Goal: Information Seeking & Learning: Check status

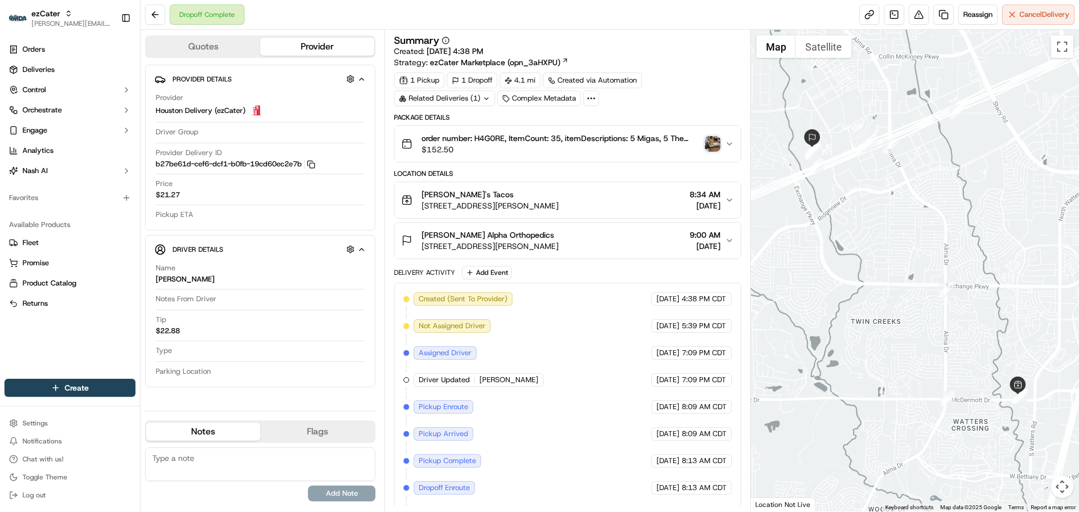
click at [630, 204] on div "[PERSON_NAME]'s Tacos [STREET_ADDRESS][PERSON_NAME] 8:34 AM [DATE]" at bounding box center [562, 200] width 323 height 22
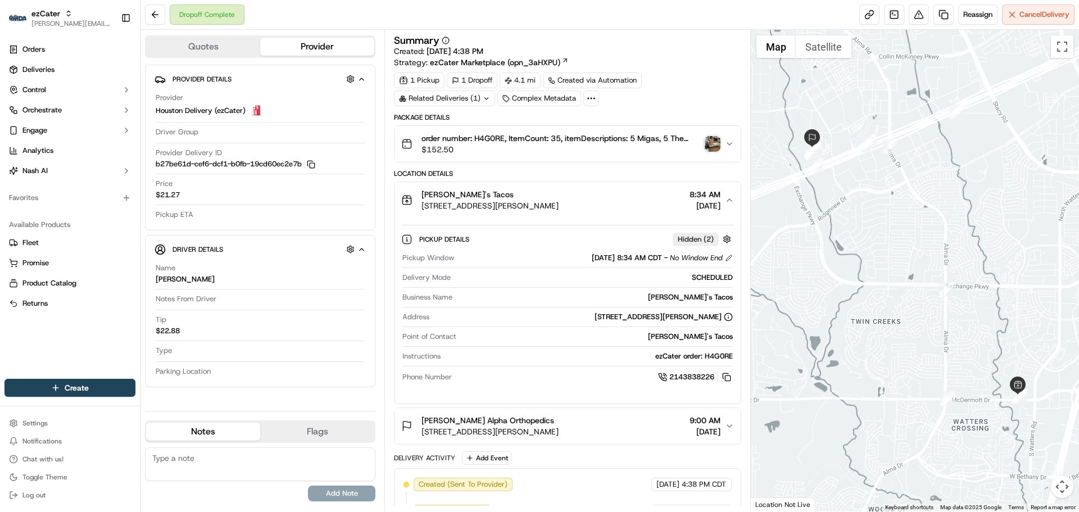
click at [644, 413] on button "[PERSON_NAME] Alpha Orthopedics [STREET_ADDRESS][PERSON_NAME] 9:00 AM [DATE]" at bounding box center [568, 426] width 346 height 36
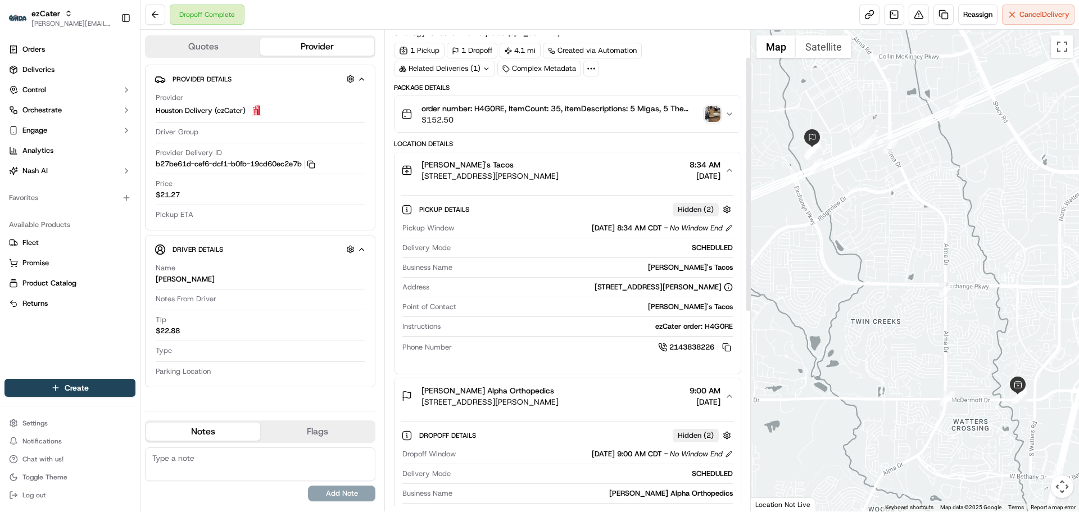
scroll to position [112, 0]
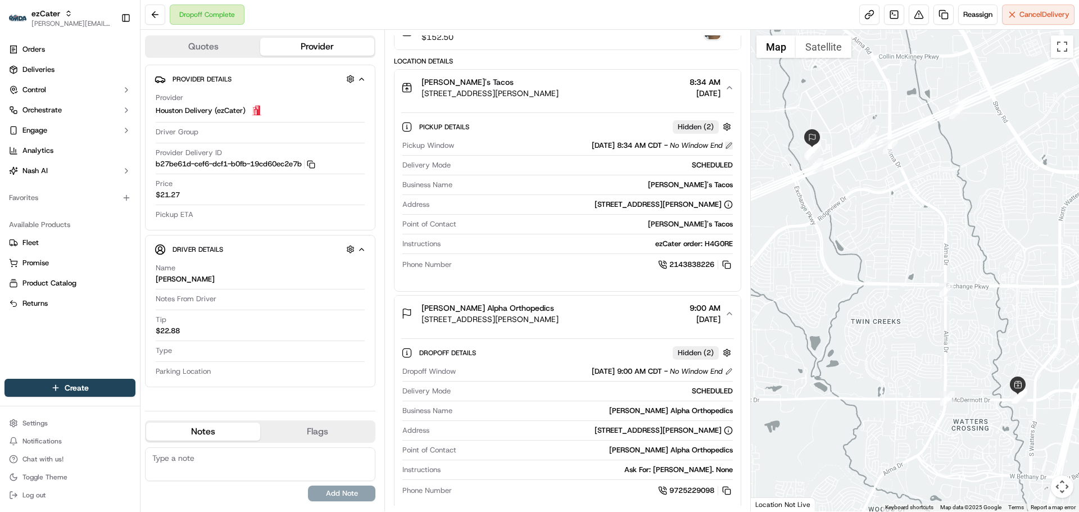
click at [730, 143] on button at bounding box center [729, 146] width 8 height 8
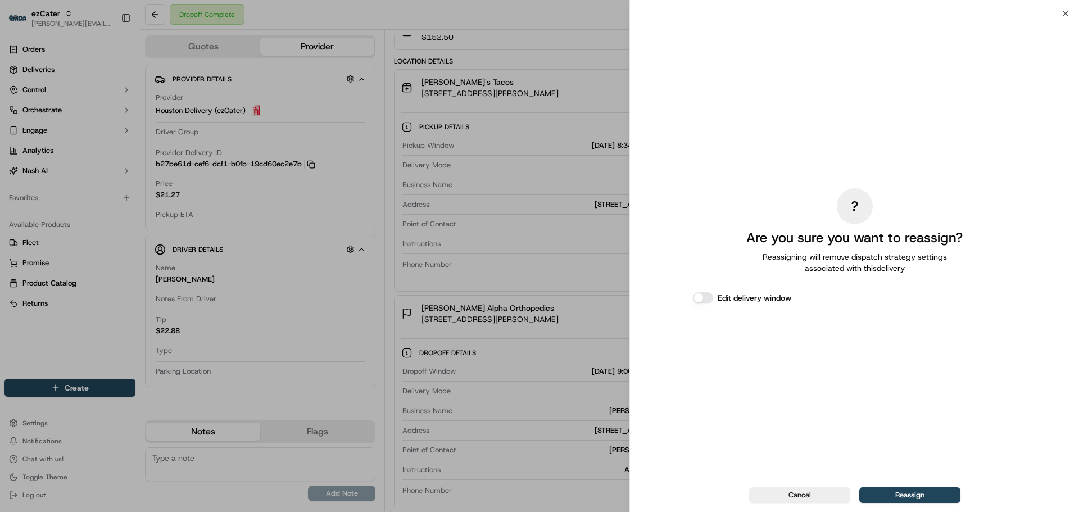
click at [704, 295] on button "Edit delivery window" at bounding box center [703, 297] width 20 height 11
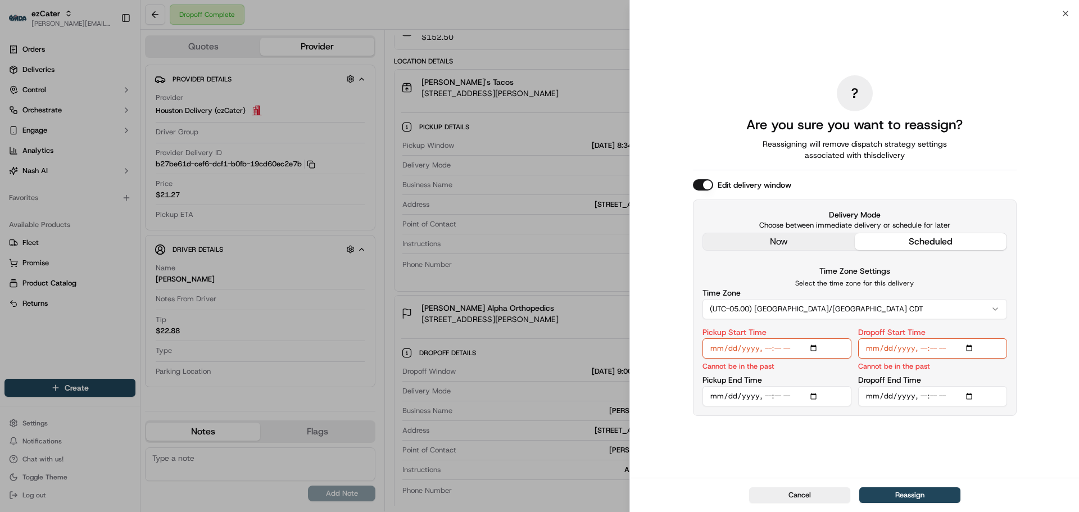
click at [816, 348] on input "Pickup Start Time" at bounding box center [777, 348] width 149 height 20
drag, startPoint x: 794, startPoint y: 496, endPoint x: 791, endPoint y: 477, distance: 19.4
click at [794, 495] on button "Cancel" at bounding box center [799, 495] width 101 height 16
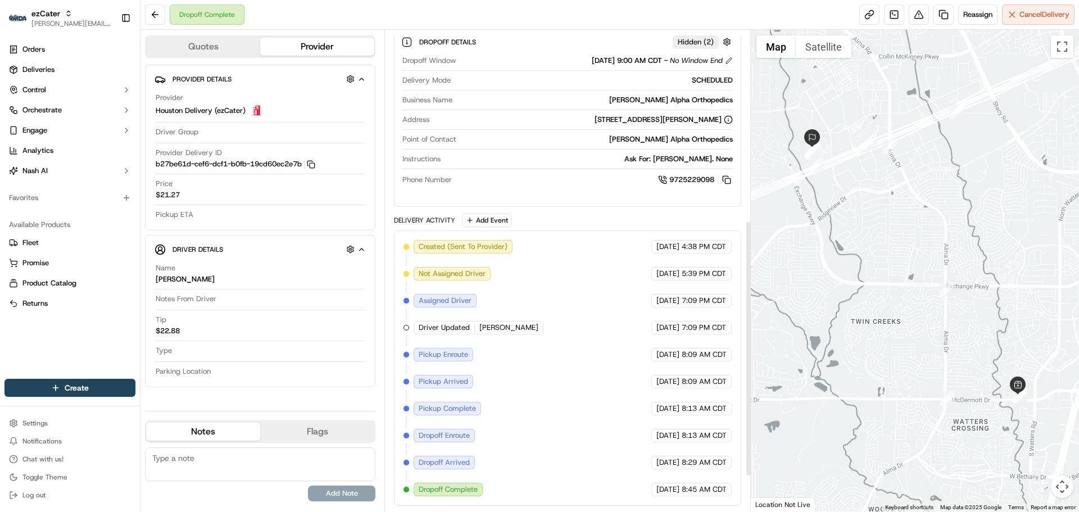
scroll to position [198, 0]
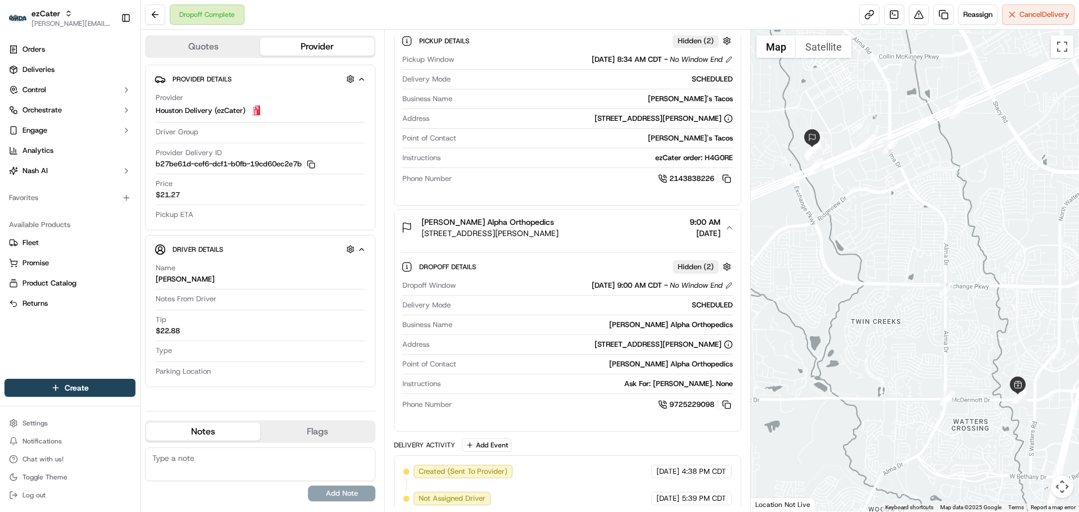
click at [731, 290] on div "[DATE] 9:00 AM CDT - No Window End" at bounding box center [662, 286] width 141 height 10
click at [729, 287] on button at bounding box center [729, 286] width 8 height 8
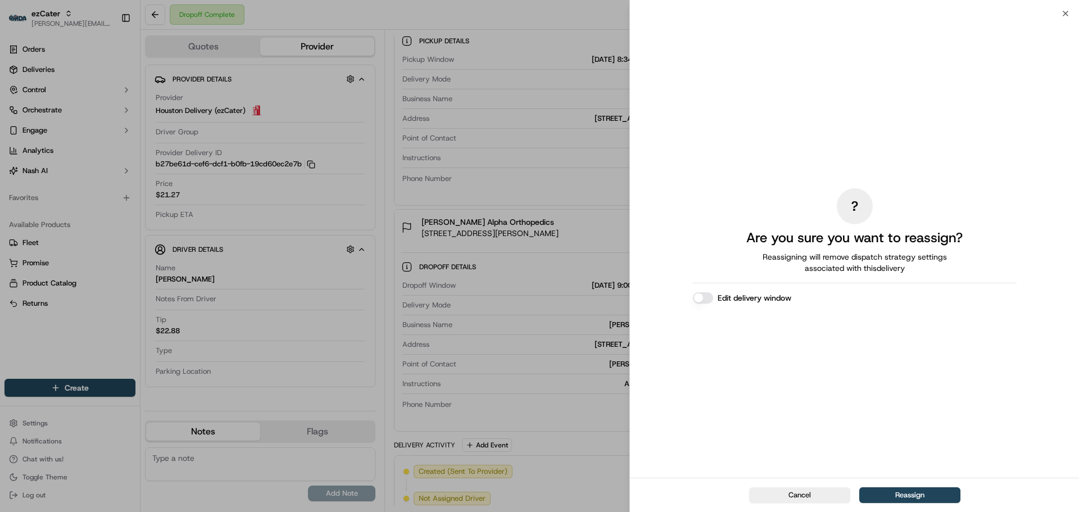
click at [709, 300] on button "Edit delivery window" at bounding box center [703, 297] width 20 height 11
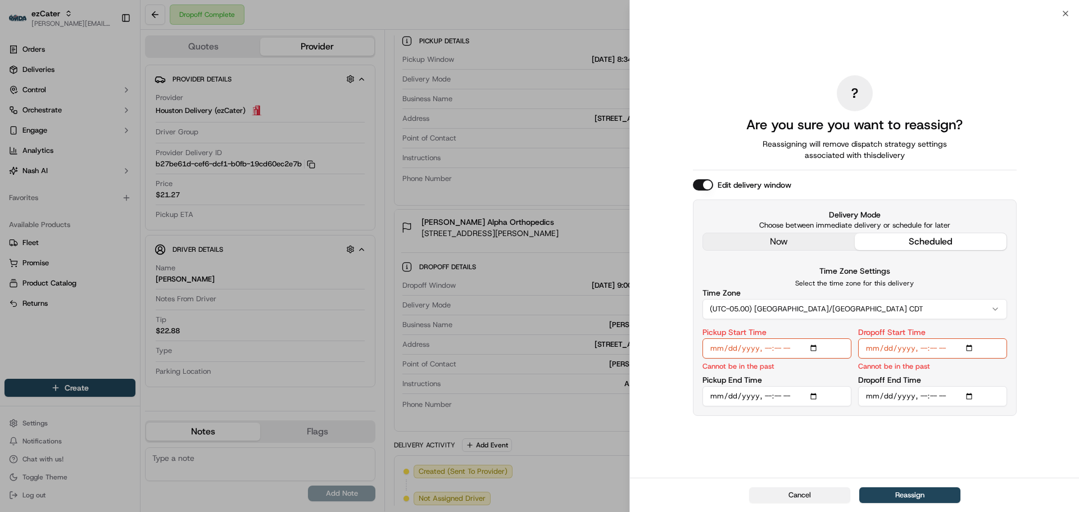
click at [822, 492] on button "Cancel" at bounding box center [799, 495] width 101 height 16
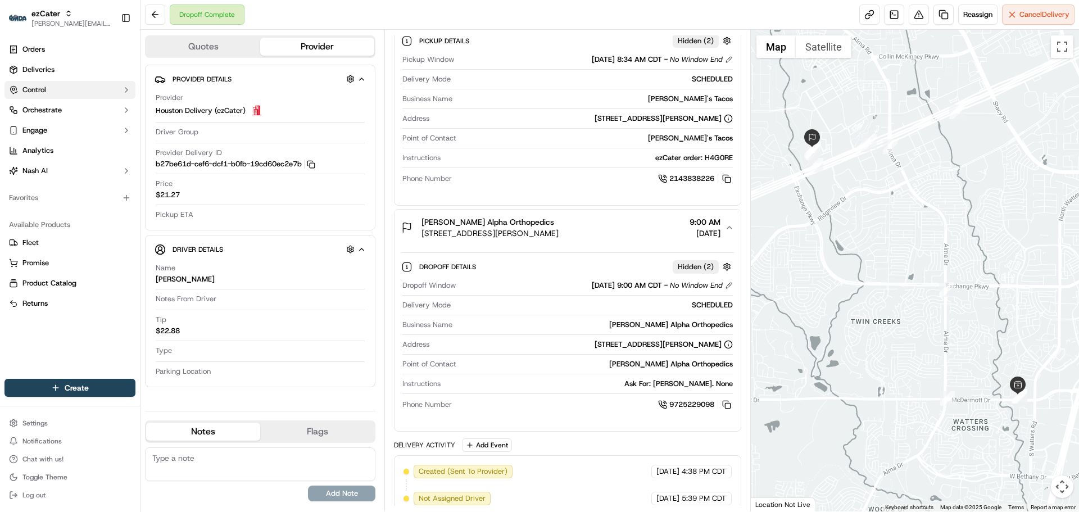
click at [53, 89] on button "Control" at bounding box center [69, 90] width 131 height 18
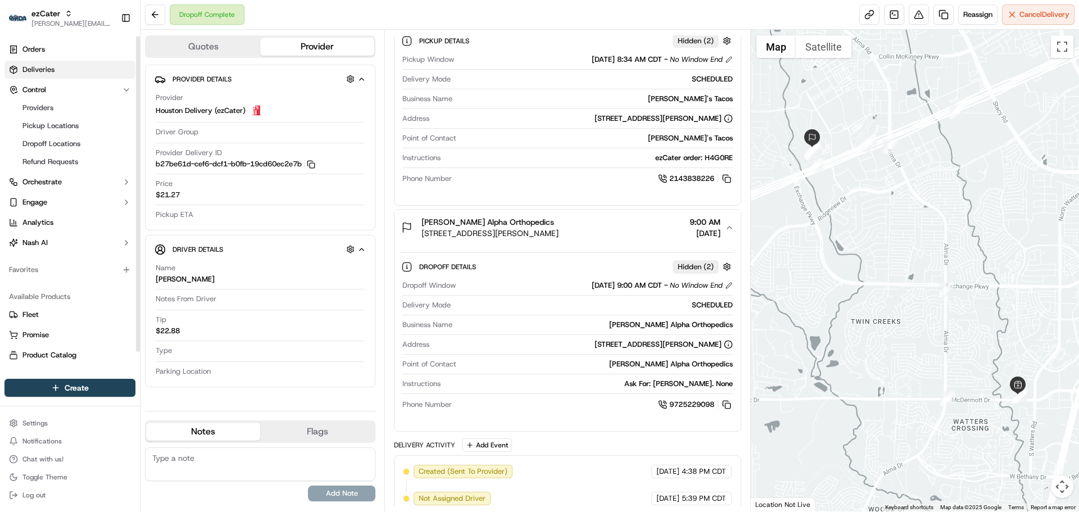
click at [52, 67] on span "Deliveries" at bounding box center [38, 70] width 32 height 10
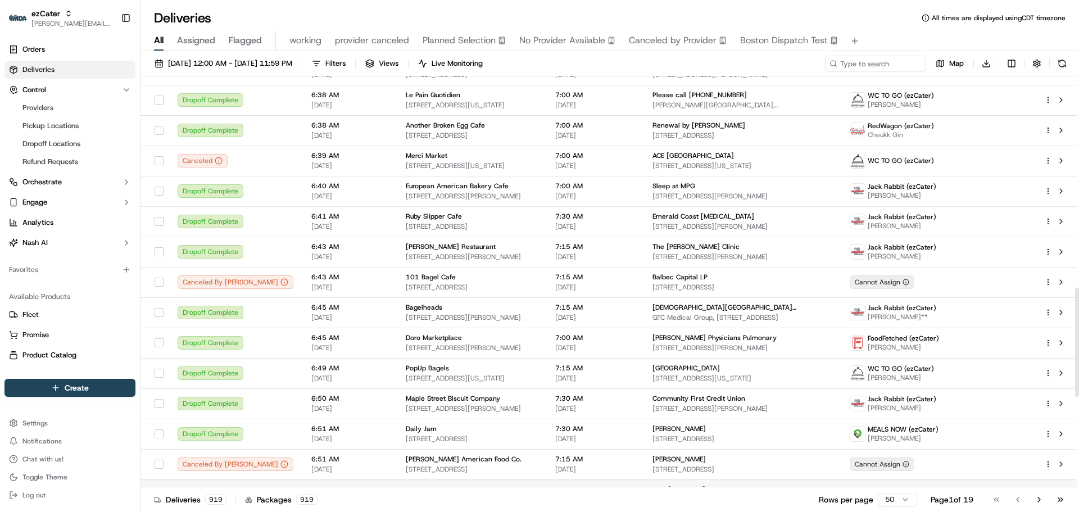
scroll to position [1124, 0]
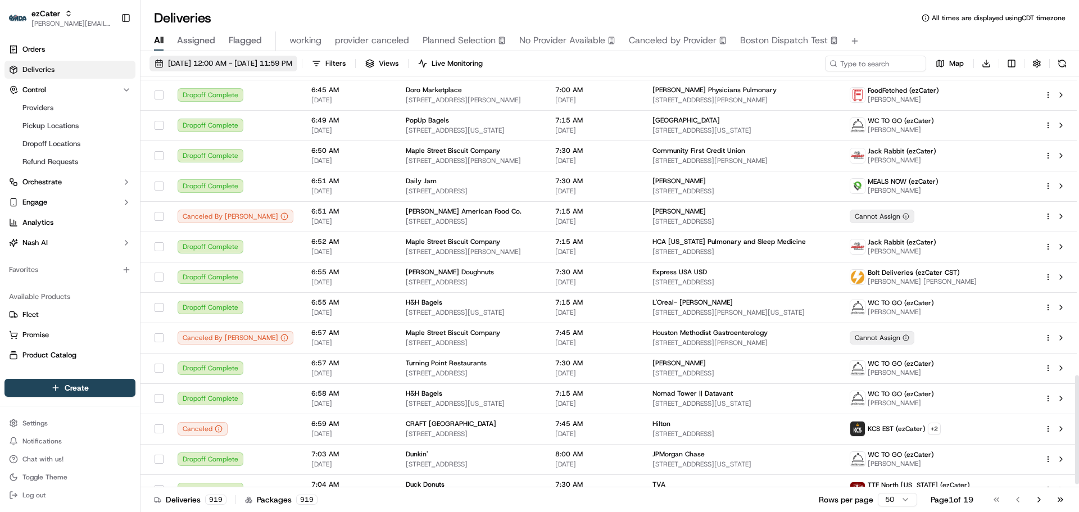
click at [267, 62] on span "[DATE] 12:00 AM - [DATE] 11:59 PM" at bounding box center [230, 63] width 124 height 10
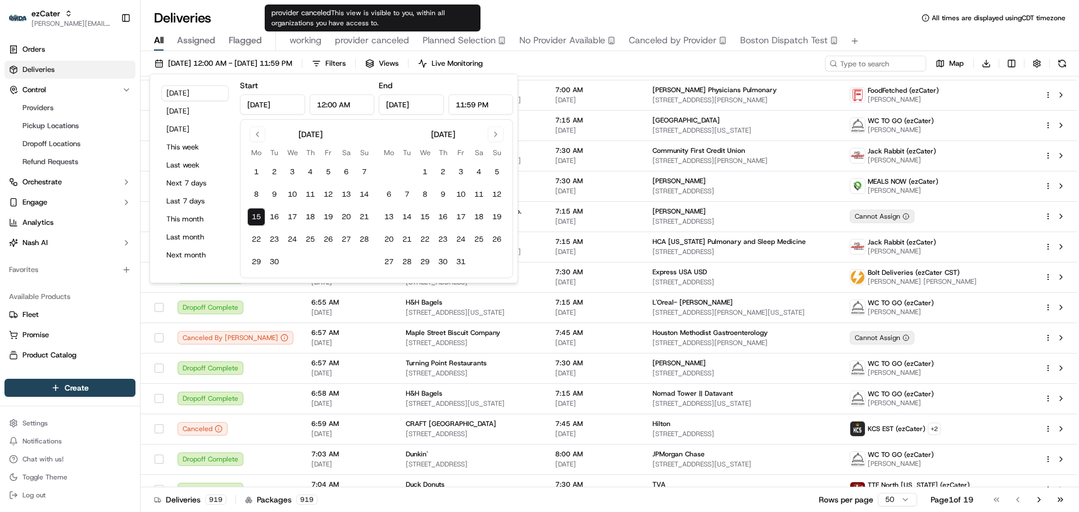
click at [381, 13] on span "This view is visible to you, within all organizations you have access to." at bounding box center [359, 17] width 174 height 19
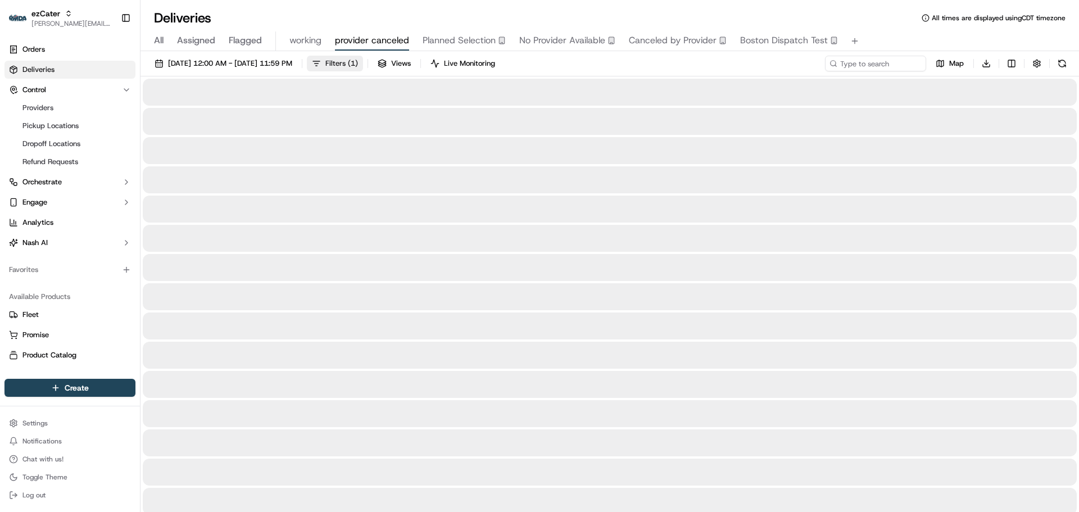
click at [363, 60] on button "Filters ( 1 )" at bounding box center [335, 64] width 56 height 16
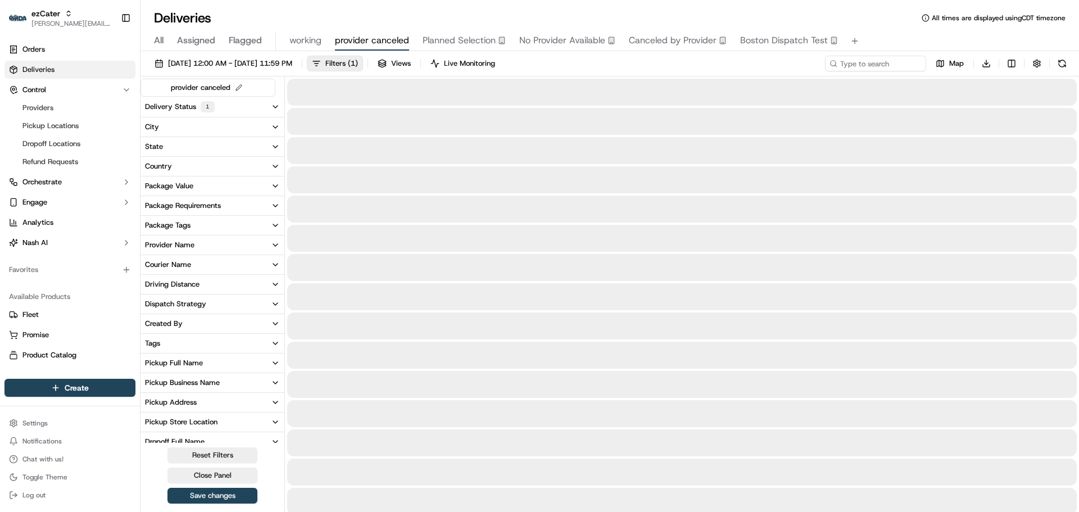
click at [175, 103] on div "Delivery Status 1" at bounding box center [180, 106] width 70 height 11
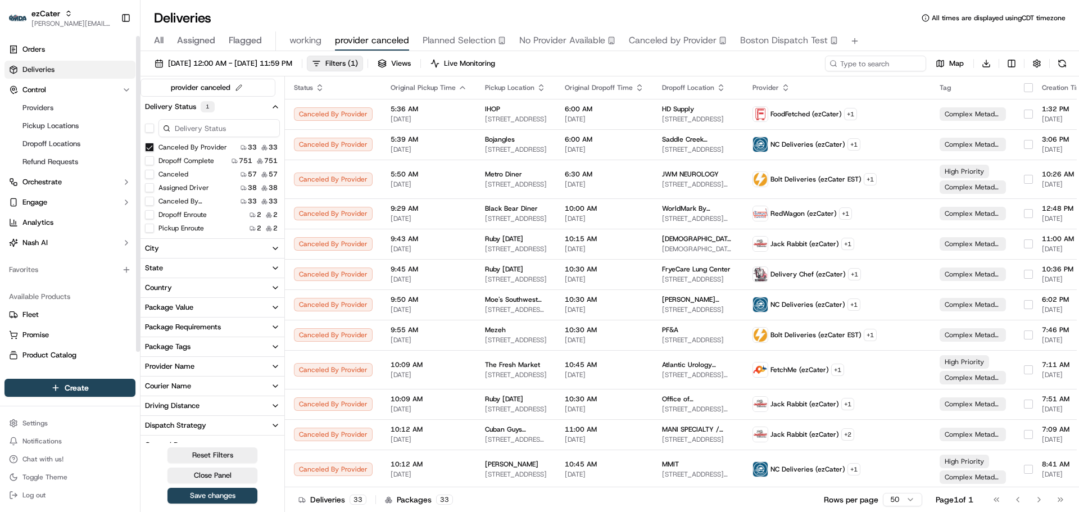
click at [148, 146] on button "Canceled By Provider" at bounding box center [149, 147] width 9 height 9
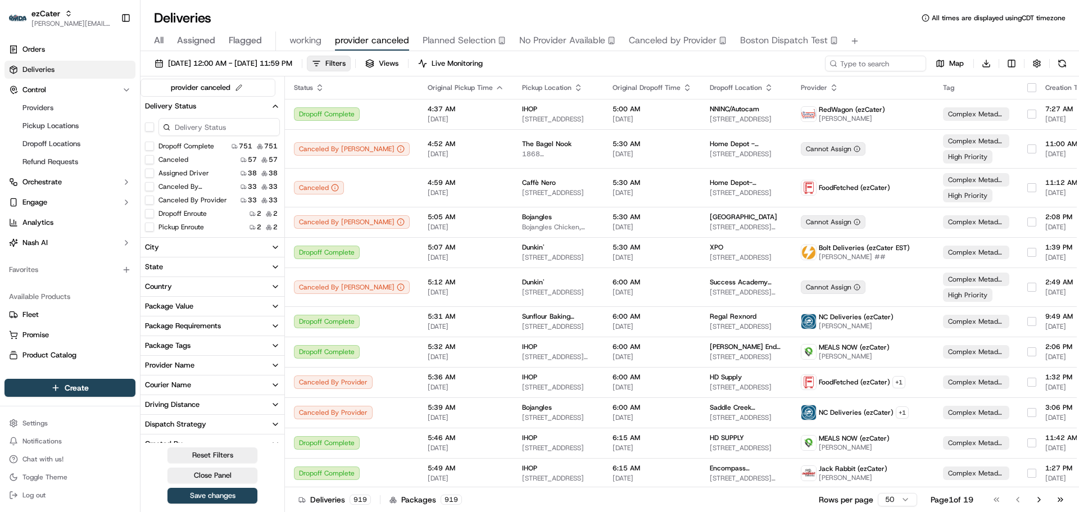
click at [149, 227] on button "Pickup Enroute" at bounding box center [149, 227] width 9 height 9
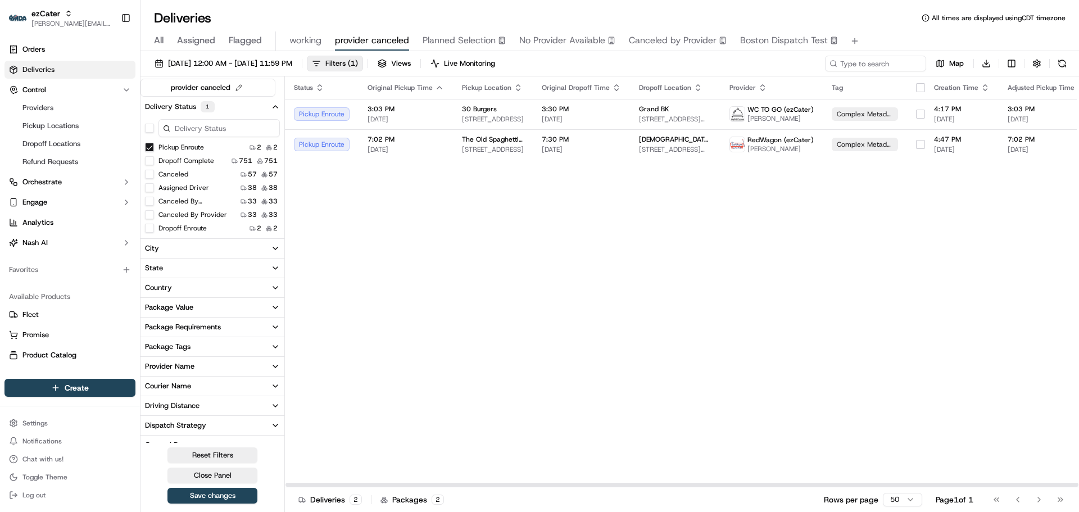
type button "on"
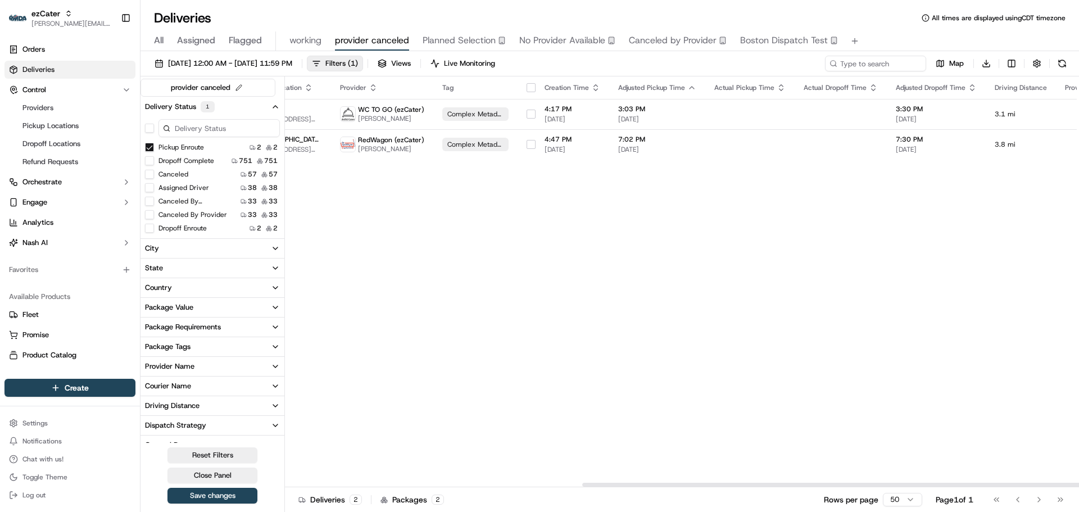
scroll to position [0, 525]
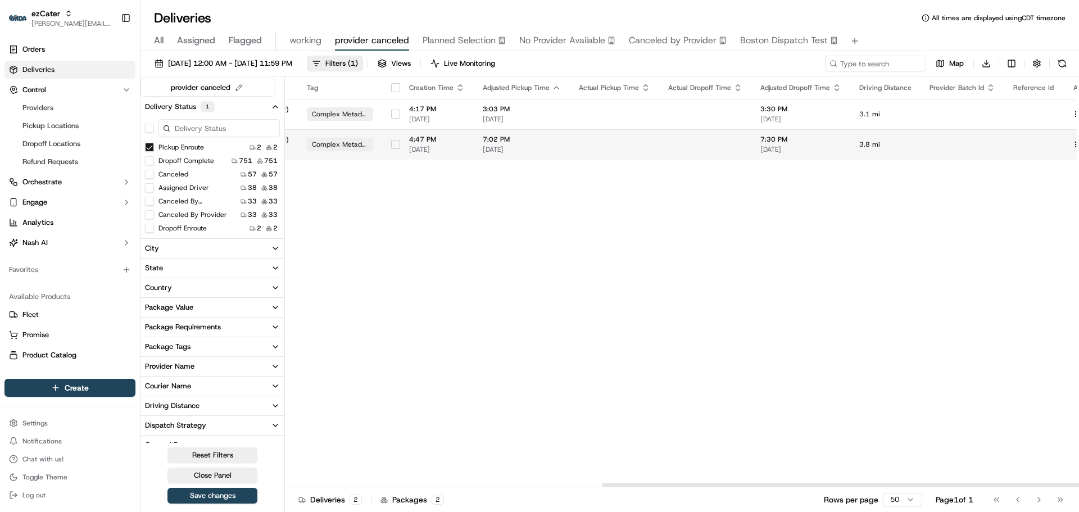
click at [1079, 143] on button at bounding box center [1088, 144] width 13 height 13
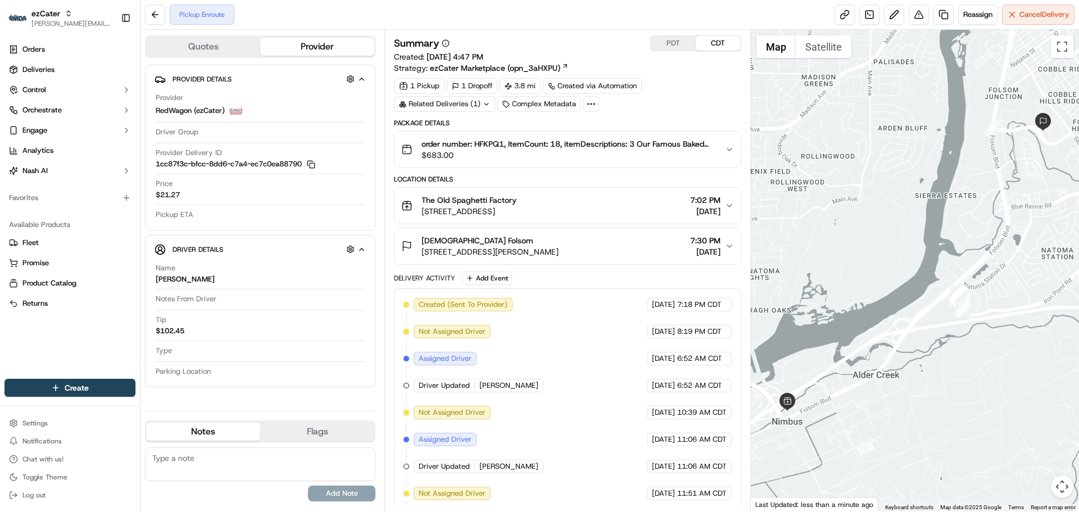
click at [729, 206] on icon "button" at bounding box center [729, 205] width 9 height 9
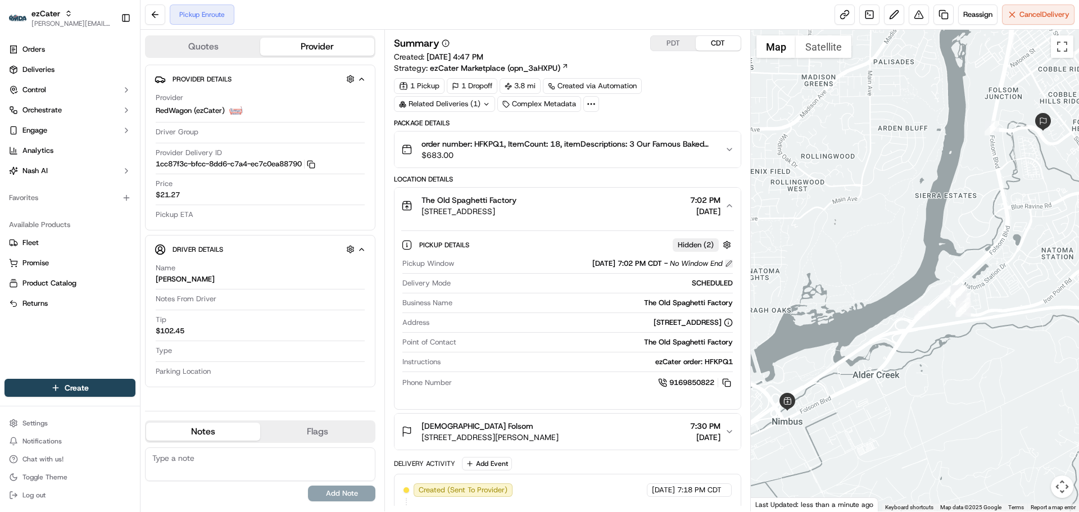
click at [730, 262] on button at bounding box center [729, 264] width 8 height 8
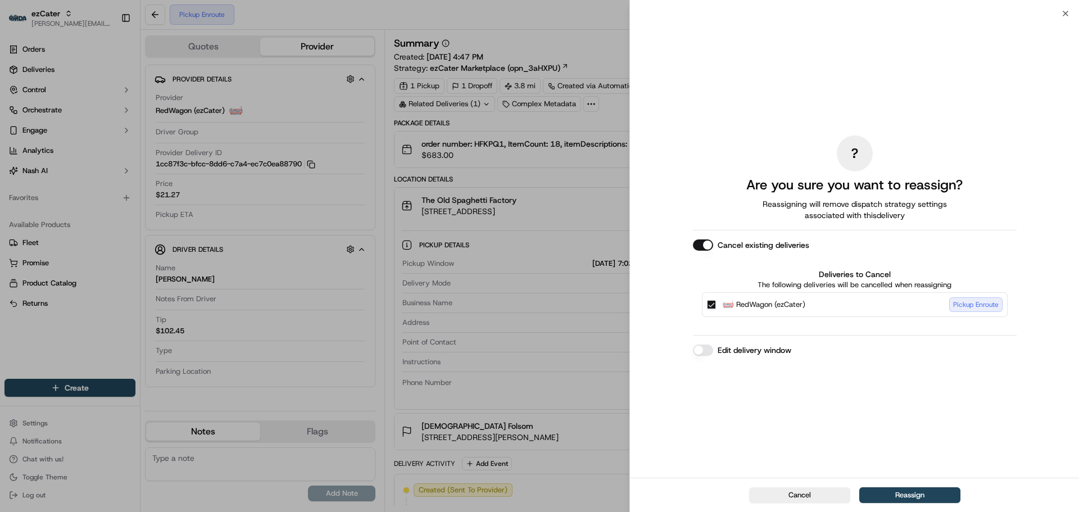
click at [704, 348] on button "Edit delivery window" at bounding box center [703, 350] width 20 height 11
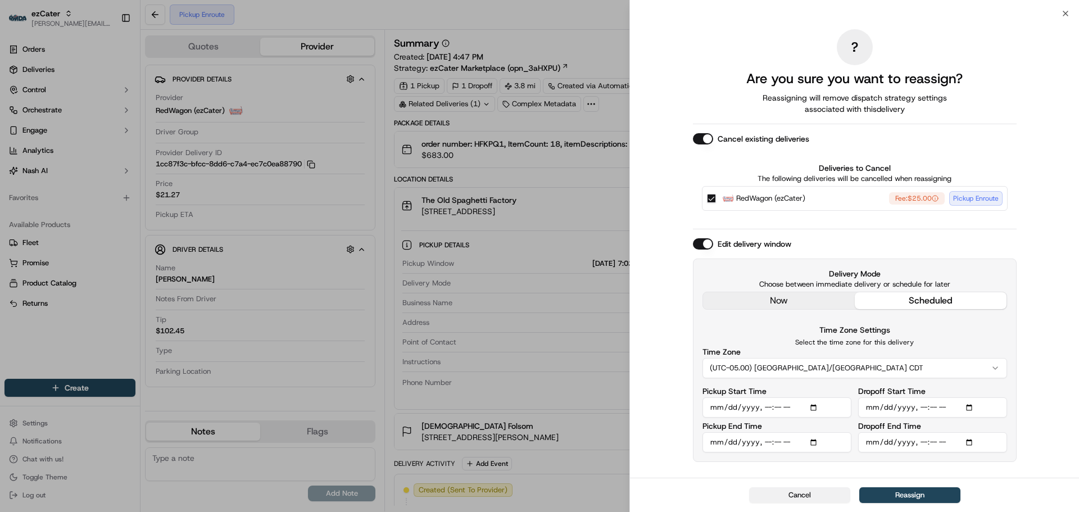
click at [811, 494] on button "Cancel" at bounding box center [799, 495] width 101 height 16
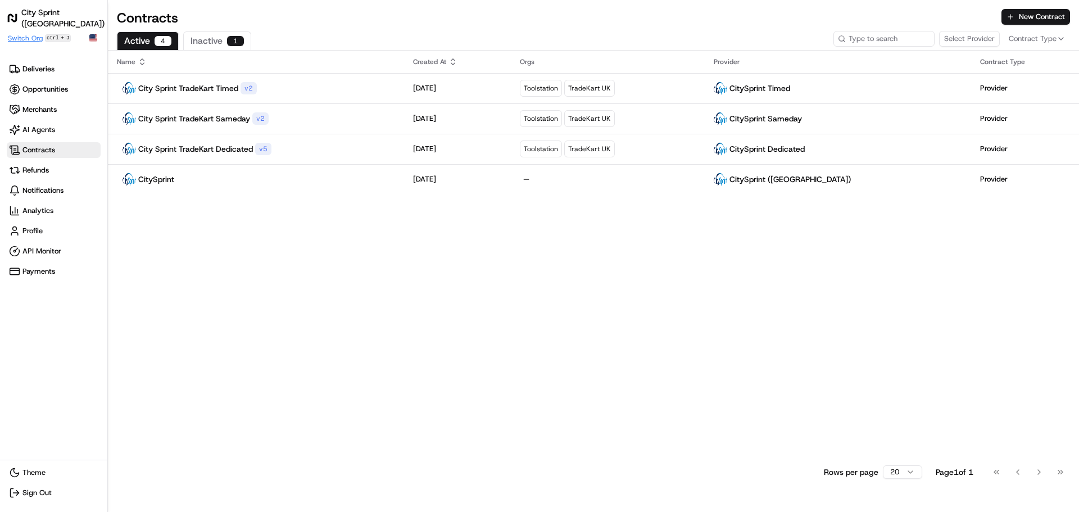
click at [31, 37] on span "Switch Org" at bounding box center [25, 38] width 35 height 9
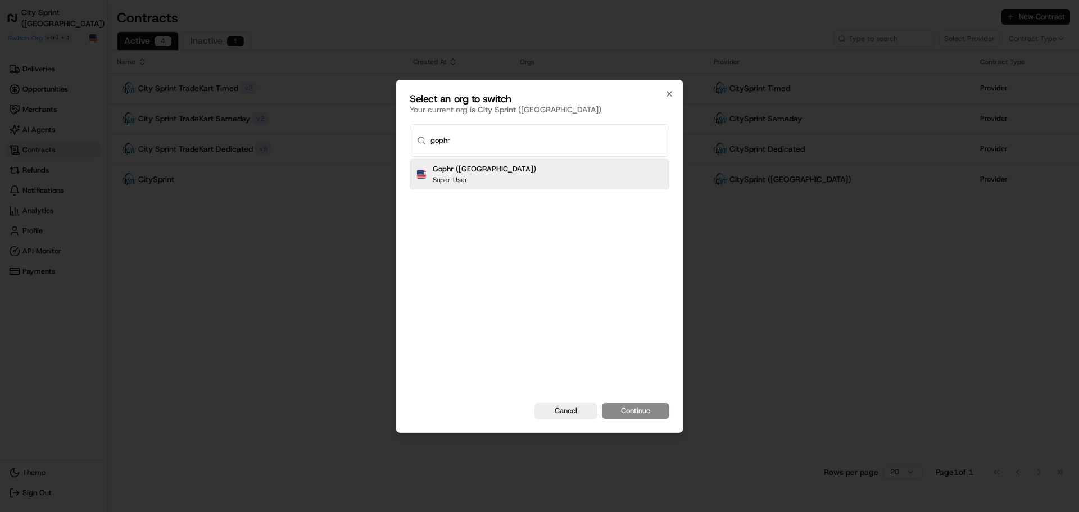
type input "gophr"
click at [494, 179] on div "Gophr (UK) Super User" at bounding box center [540, 174] width 260 height 30
click at [324, 243] on div at bounding box center [539, 256] width 1079 height 512
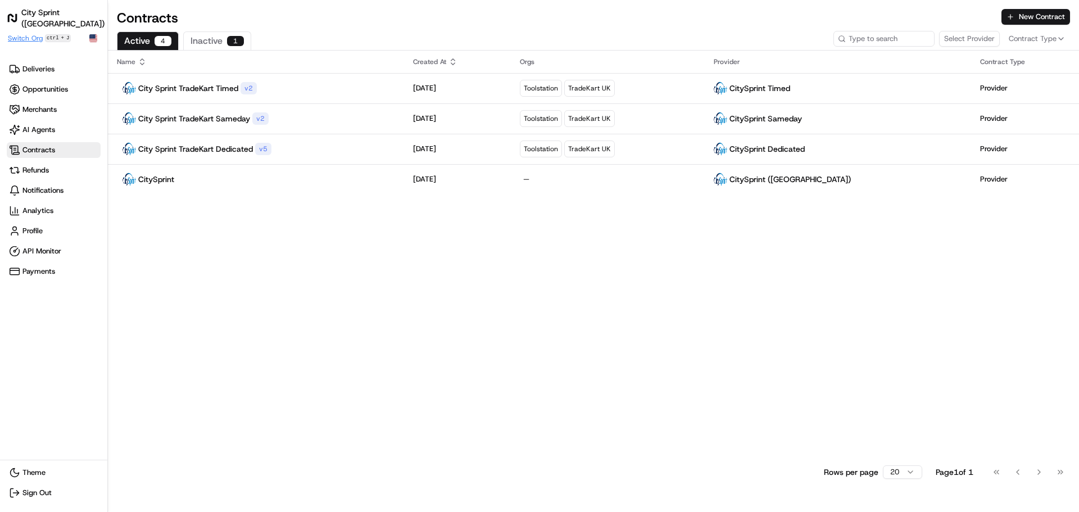
click at [40, 35] on span "Switch Org" at bounding box center [25, 38] width 35 height 9
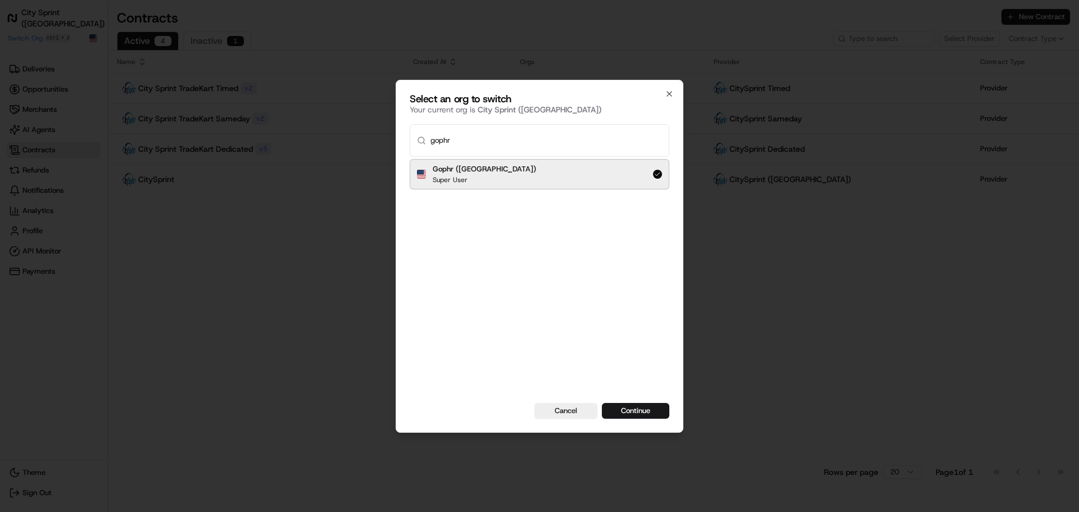
type input "gophr"
click at [628, 409] on button "Continue" at bounding box center [635, 411] width 67 height 16
